Goal: Check status: Check status

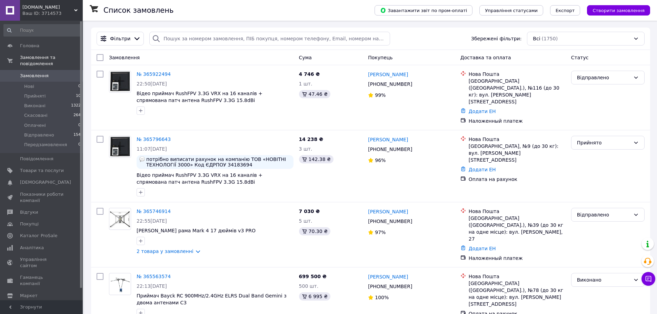
click at [54, 70] on link "Замовлення 0" at bounding box center [42, 76] width 85 height 12
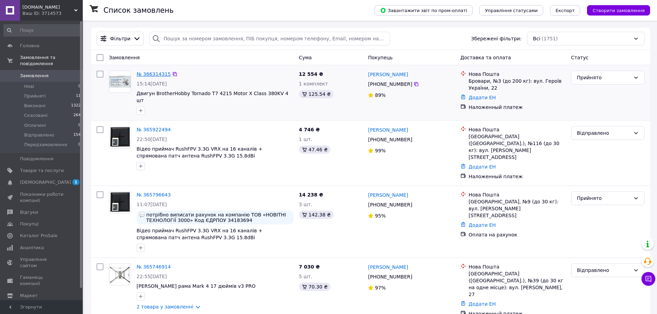
click at [161, 74] on link "№ 366314315" at bounding box center [154, 74] width 34 height 6
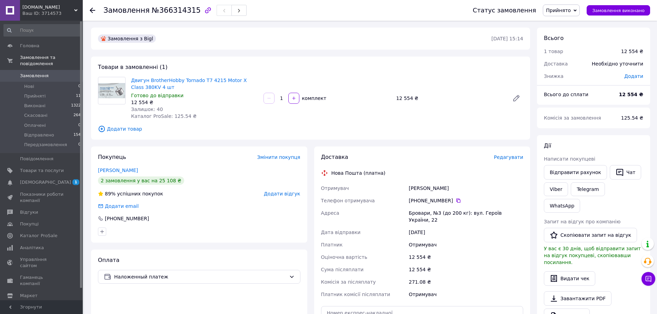
click at [44, 73] on span "Замовлення" at bounding box center [34, 76] width 29 height 6
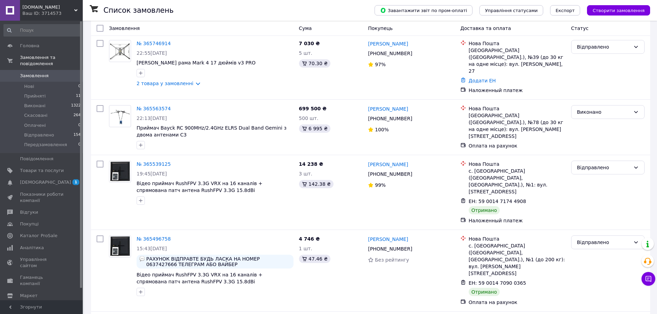
scroll to position [230, 0]
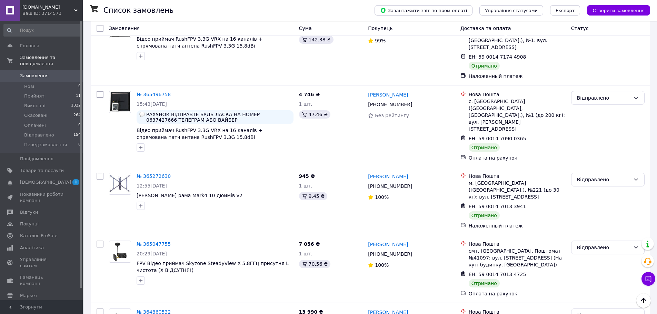
scroll to position [0, 0]
